Goal: Navigation & Orientation: Understand site structure

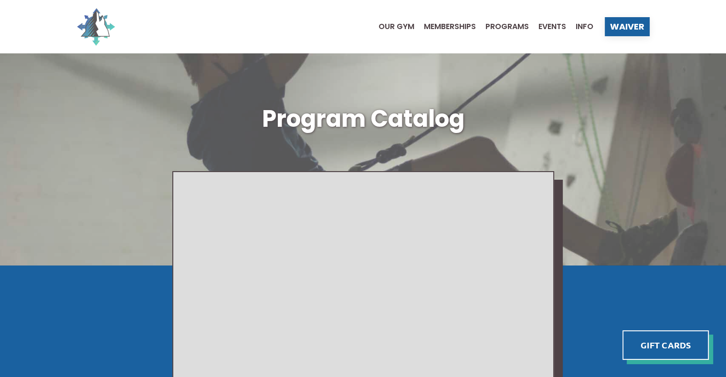
click at [102, 28] on img at bounding box center [96, 27] width 38 height 38
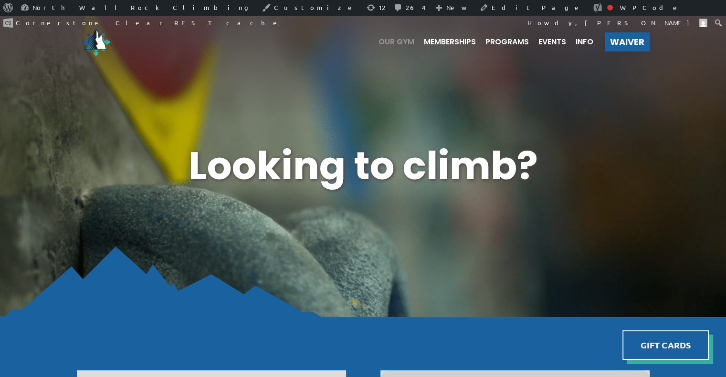
click at [381, 39] on span "Our Gym" at bounding box center [396, 42] width 36 height 8
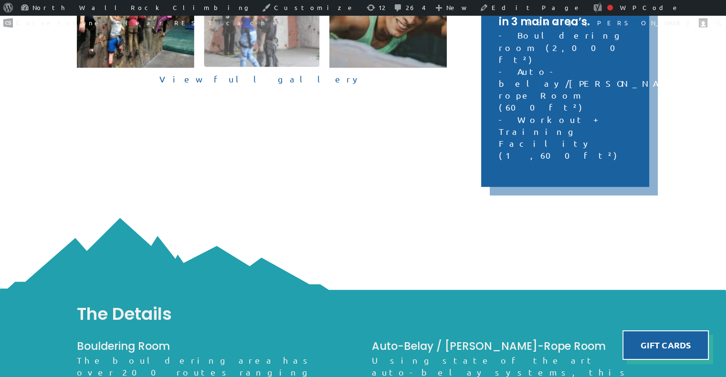
scroll to position [525, 0]
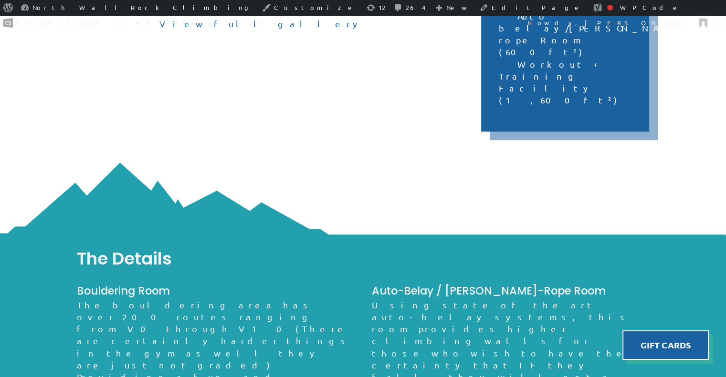
drag, startPoint x: 302, startPoint y: 161, endPoint x: 278, endPoint y: 149, distance: 26.5
click at [278, 163] on img at bounding box center [363, 201] width 726 height 76
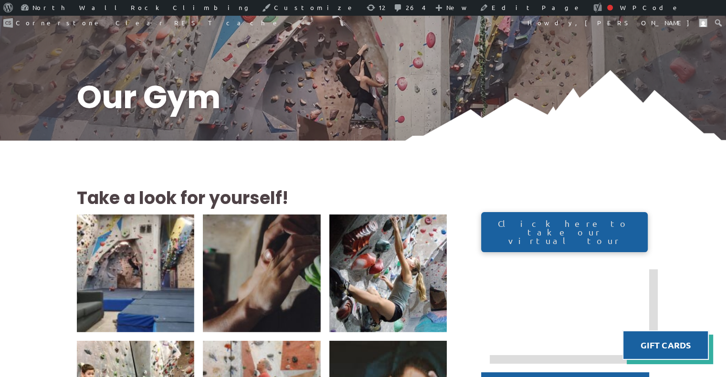
scroll to position [0, 0]
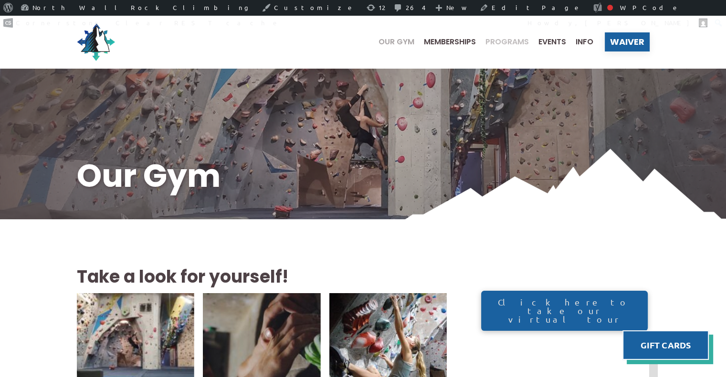
click at [505, 43] on span "Programs" at bounding box center [506, 42] width 43 height 8
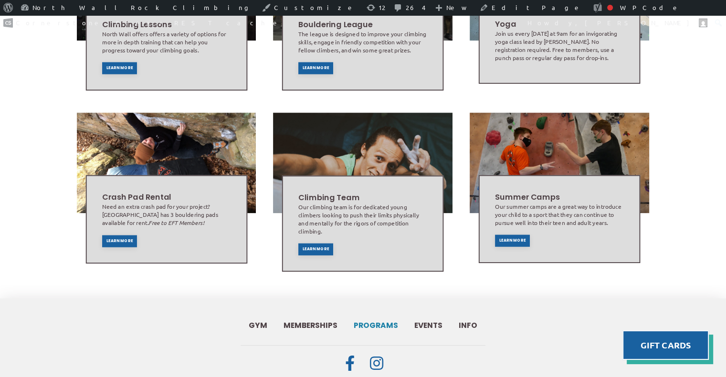
scroll to position [573, 0]
